Goal: Ask a question

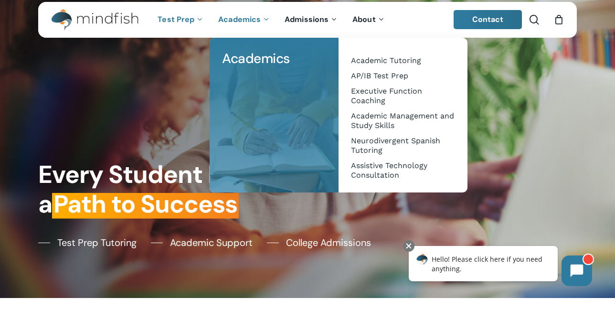
scroll to position [10, 0]
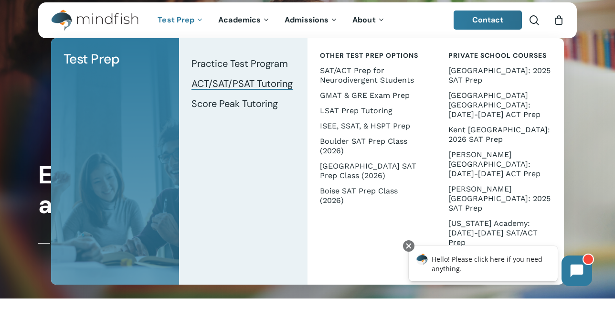
click at [233, 85] on span "ACT/SAT/PSAT Tutoring" at bounding box center [241, 83] width 101 height 12
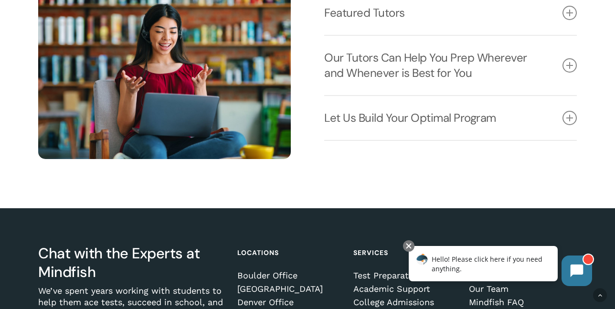
scroll to position [1198, 0]
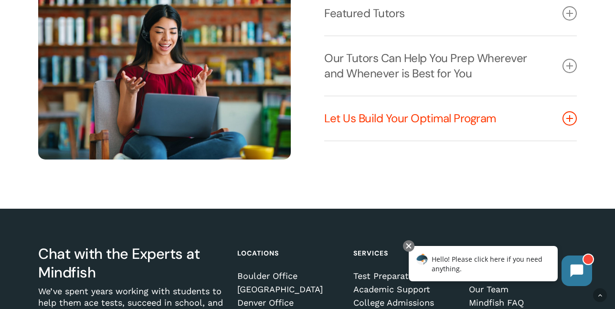
click at [568, 116] on icon at bounding box center [569, 118] width 14 height 14
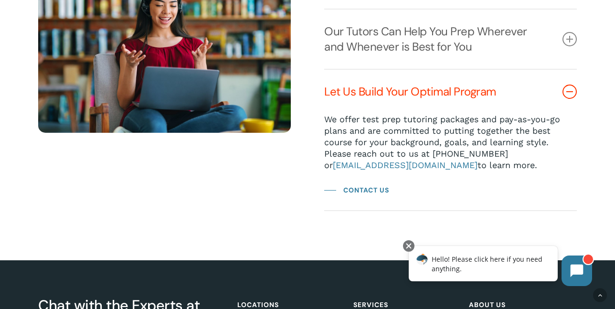
scroll to position [1255, 0]
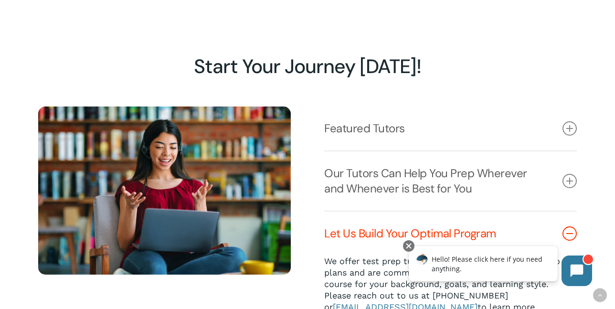
scroll to position [1077, 0]
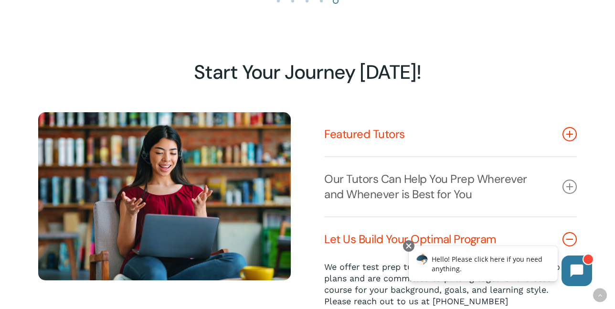
click at [570, 134] on icon at bounding box center [569, 134] width 14 height 14
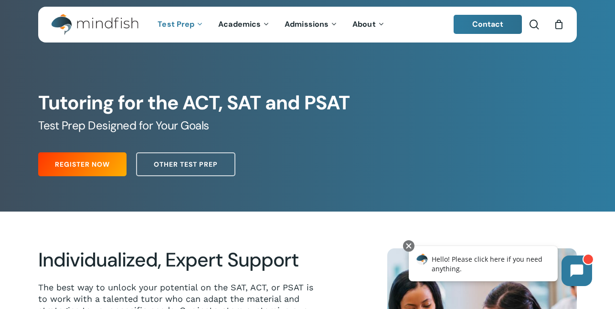
scroll to position [0, 0]
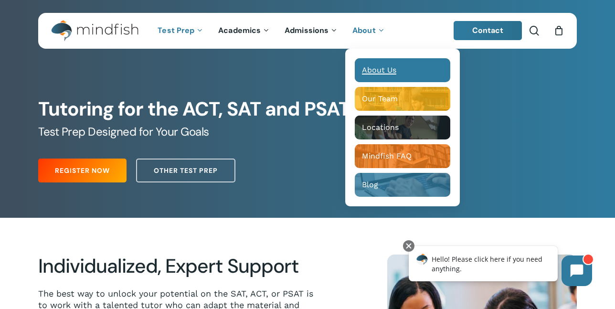
click at [390, 66] on span "About Us" at bounding box center [379, 69] width 34 height 9
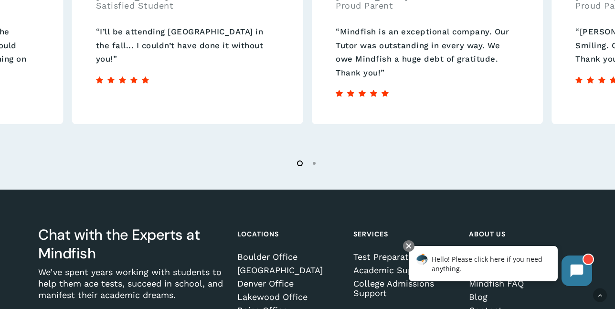
scroll to position [1506, 0]
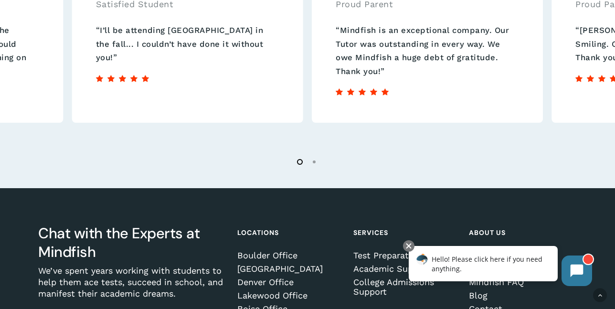
click at [456, 265] on span "Hello! Please click here if you need anything." at bounding box center [486, 263] width 111 height 19
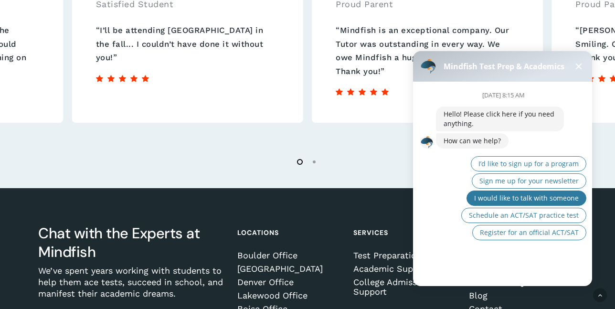
click at [534, 200] on span "I would like to talk with someone" at bounding box center [526, 197] width 104 height 9
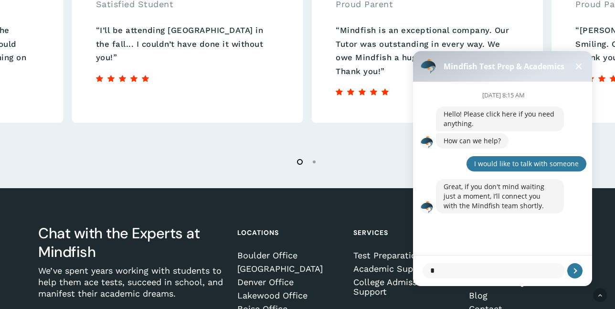
type textarea "**"
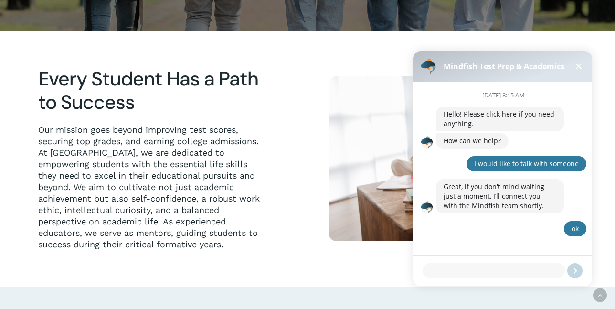
scroll to position [0, 0]
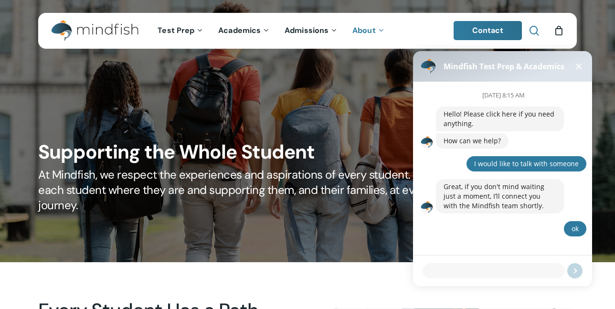
click at [534, 28] on span "Main Menu" at bounding box center [534, 31] width 10 height 10
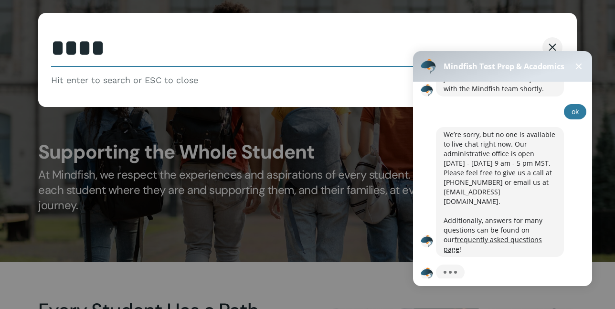
scroll to position [116, 0]
type input "****"
click at [494, 37] on button "Search" at bounding box center [515, 47] width 43 height 20
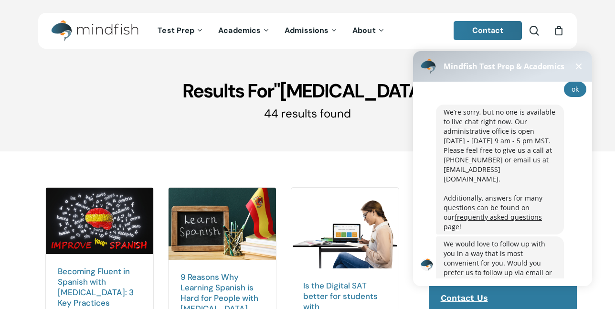
scroll to position [171, 0]
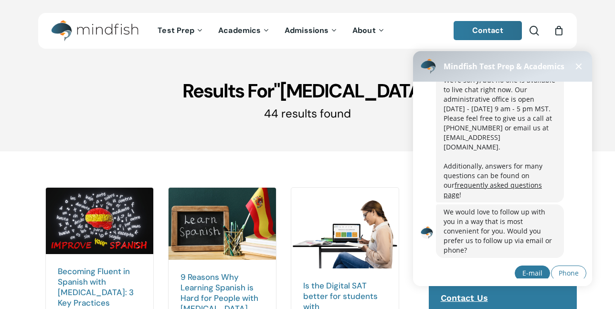
click at [535, 268] on span "E-mail" at bounding box center [532, 272] width 20 height 9
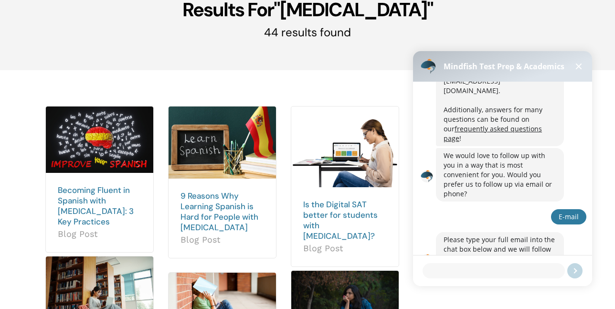
scroll to position [84, 0]
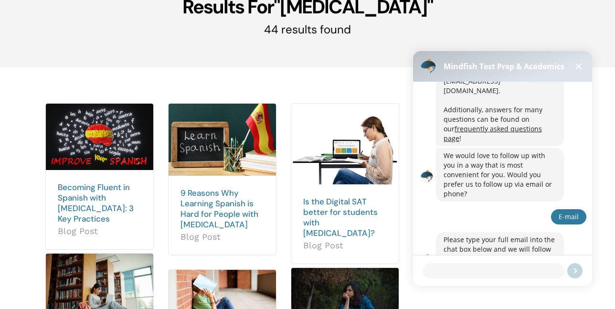
click at [501, 268] on textarea at bounding box center [493, 270] width 142 height 15
type textarea "**********"
click at [575, 271] on button at bounding box center [574, 270] width 15 height 15
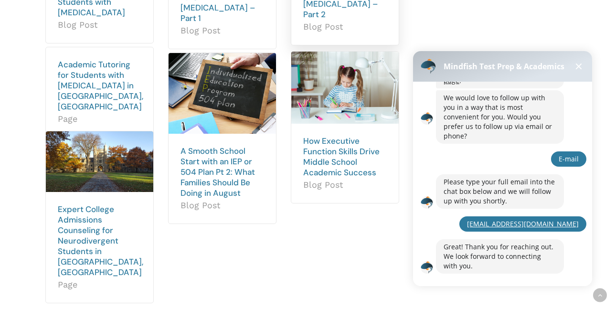
scroll to position [460, 0]
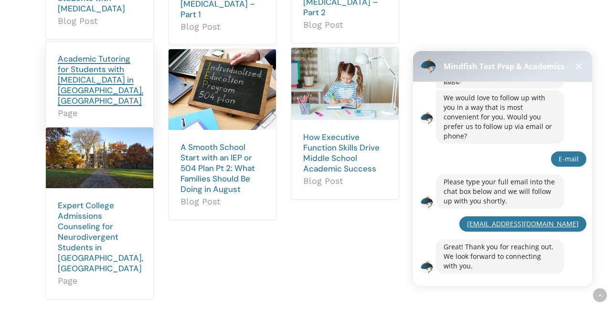
click at [98, 64] on link "Academic Tutoring for Students with ADHD in Boulder, CO" at bounding box center [100, 79] width 85 height 52
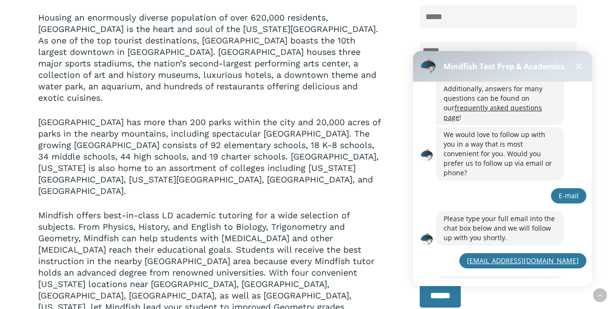
scroll to position [285, 0]
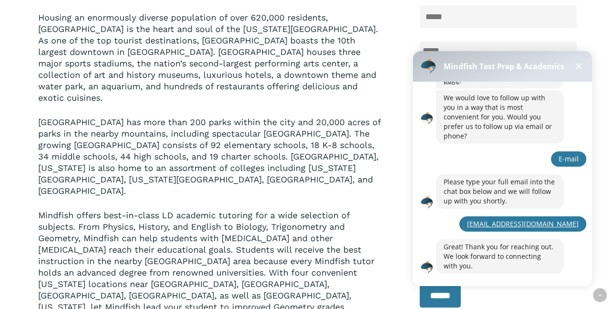
click at [581, 70] on button at bounding box center [578, 66] width 11 height 11
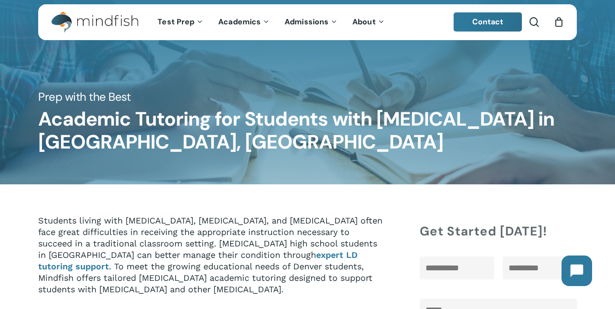
scroll to position [8, 0]
